Goal: Information Seeking & Learning: Check status

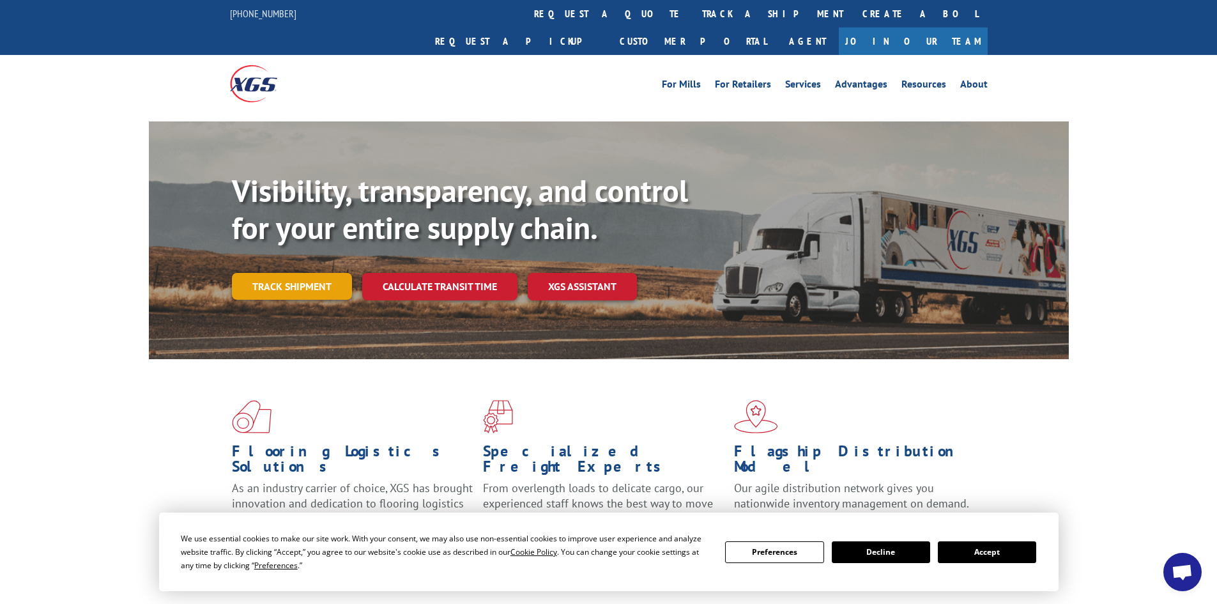
click at [245, 273] on link "Track shipment" at bounding box center [292, 286] width 120 height 27
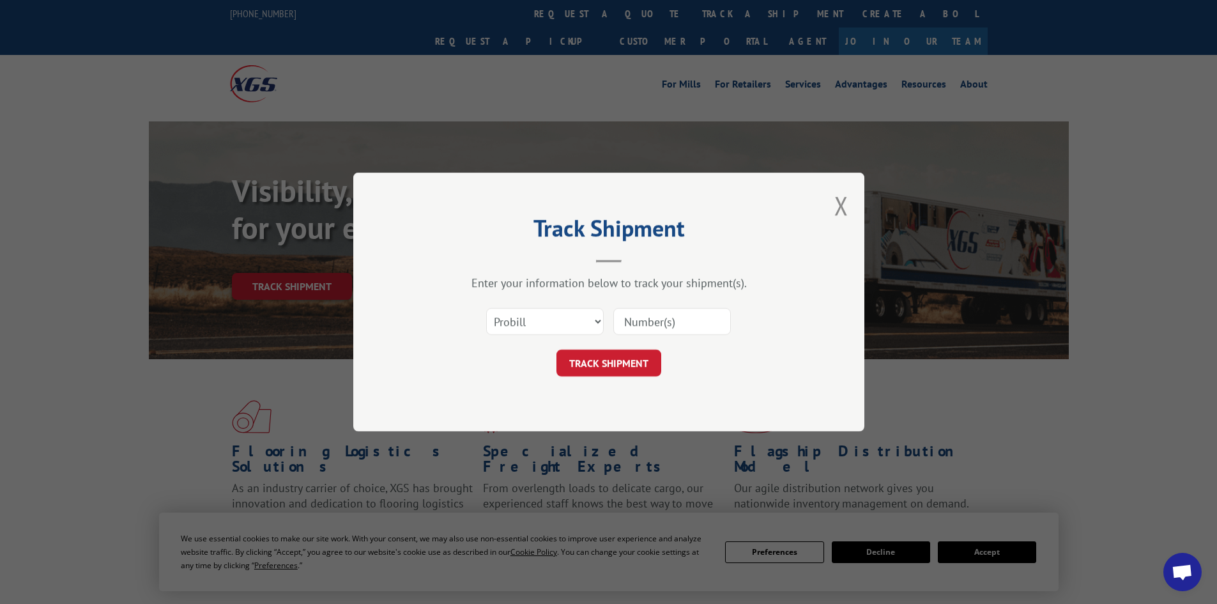
click at [675, 324] on input at bounding box center [672, 321] width 118 height 27
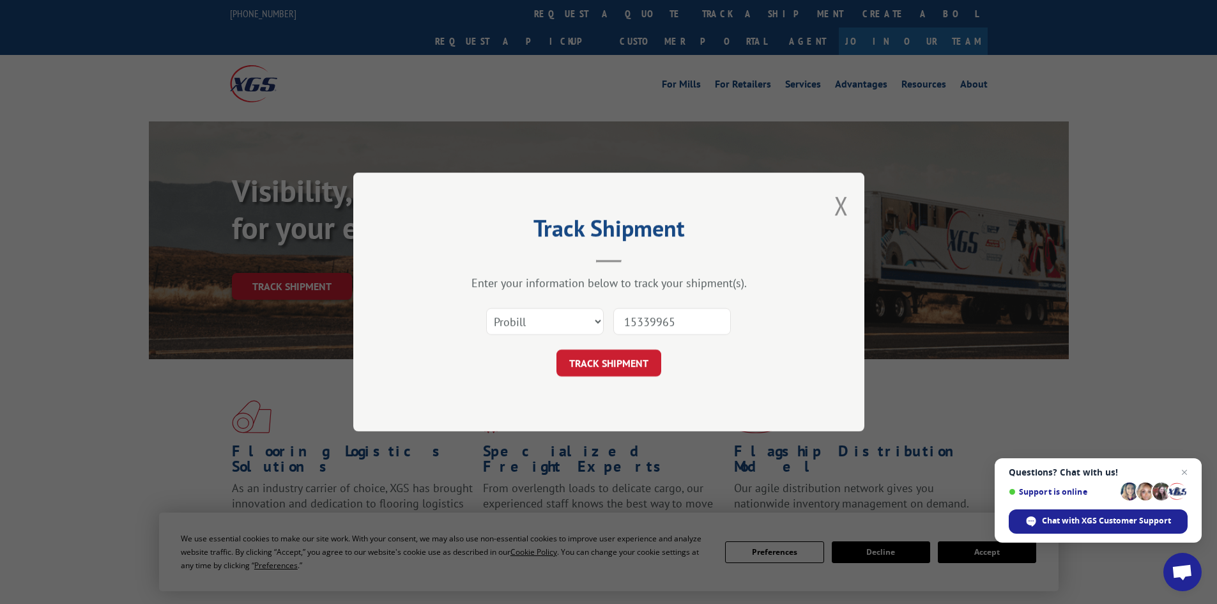
type input "15339965"
click at [556, 349] on button "TRACK SHIPMENT" at bounding box center [608, 362] width 105 height 27
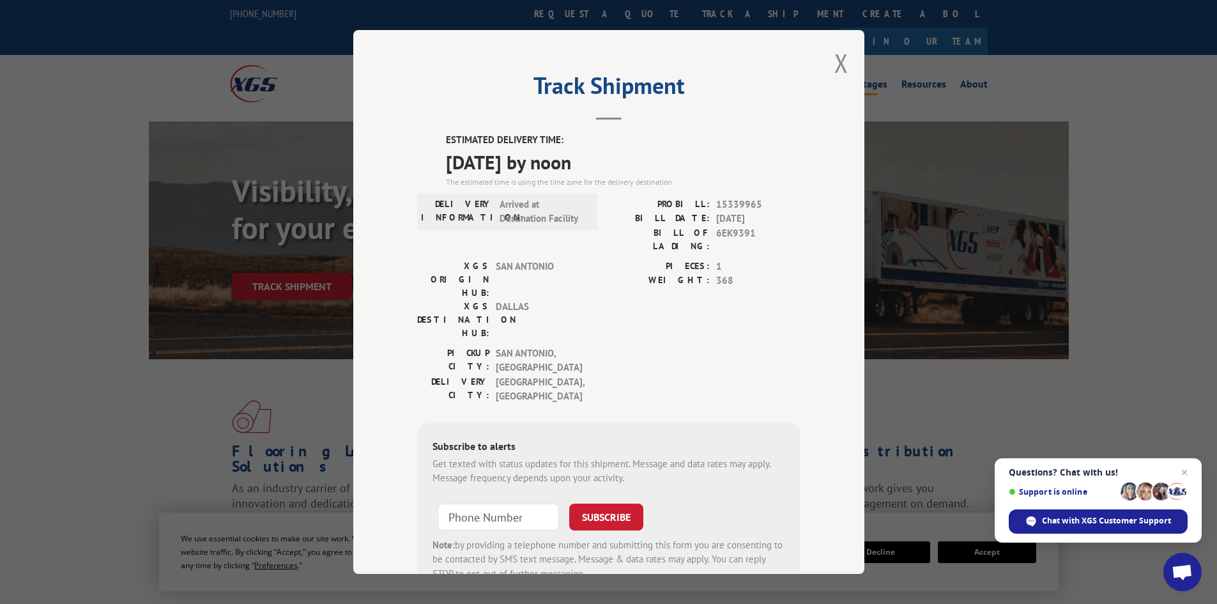
click at [843, 62] on button "Close modal" at bounding box center [841, 63] width 14 height 34
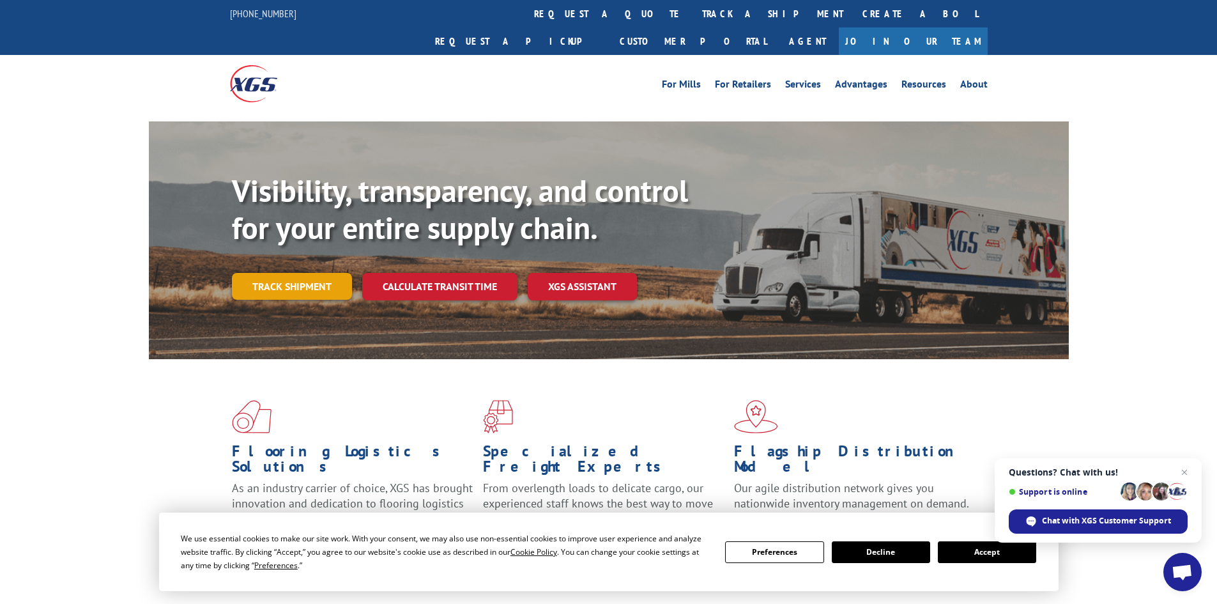
click at [302, 273] on link "Track shipment" at bounding box center [292, 286] width 120 height 27
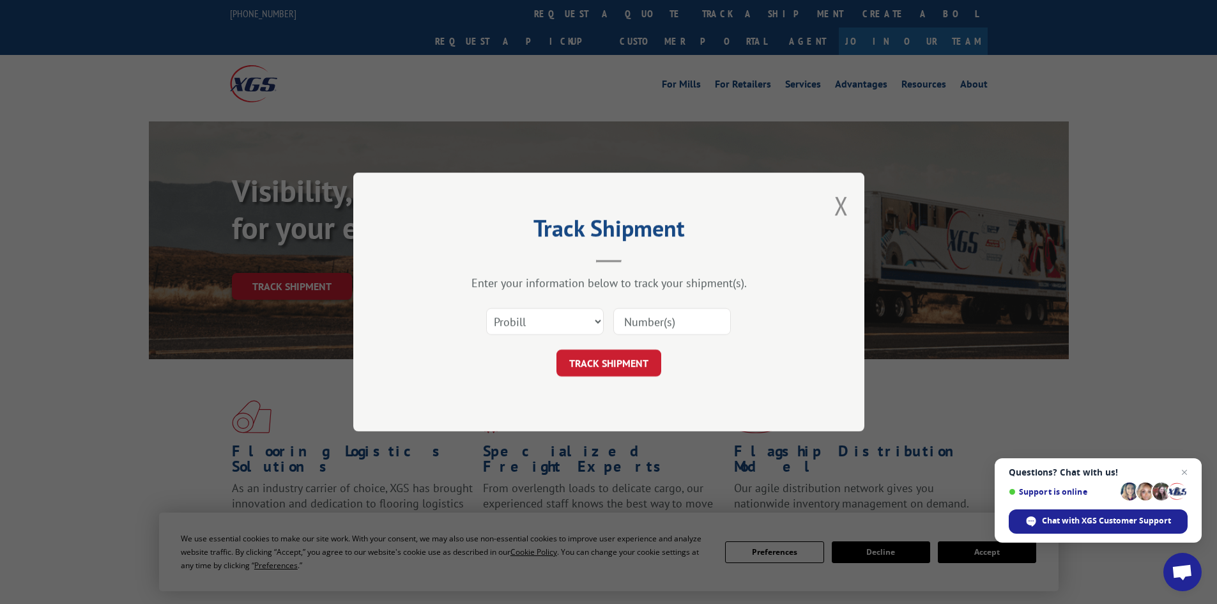
click at [659, 318] on input at bounding box center [672, 321] width 118 height 27
type input "15339965"
click button "TRACK SHIPMENT" at bounding box center [608, 362] width 105 height 27
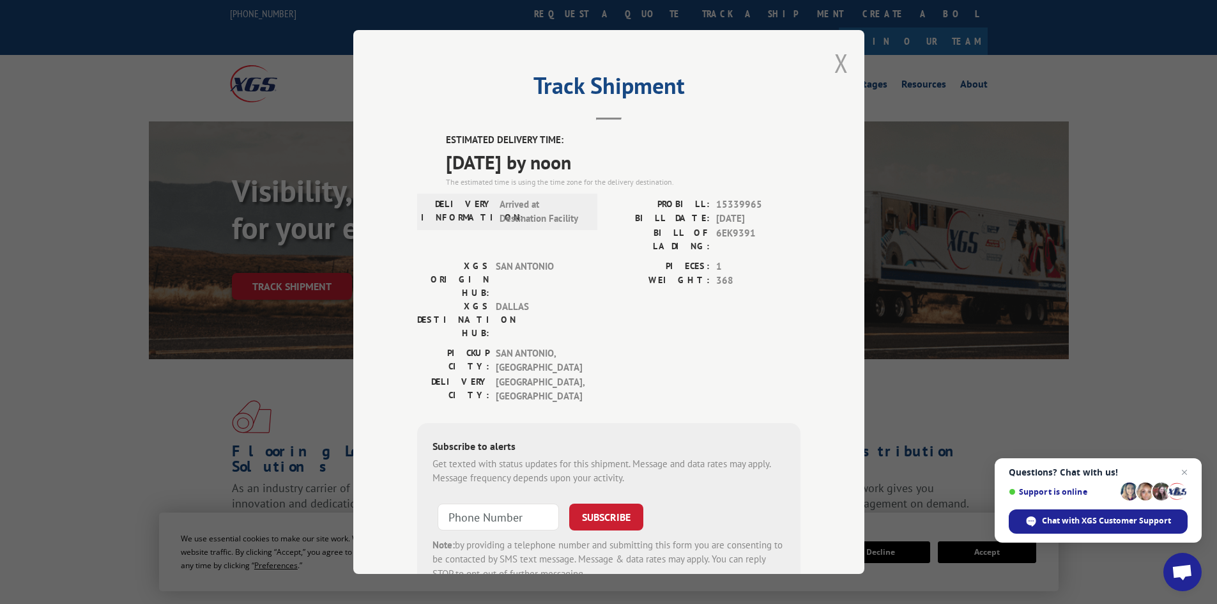
click at [838, 61] on button "Close modal" at bounding box center [841, 63] width 14 height 34
